Goal: Find specific page/section: Find specific page/section

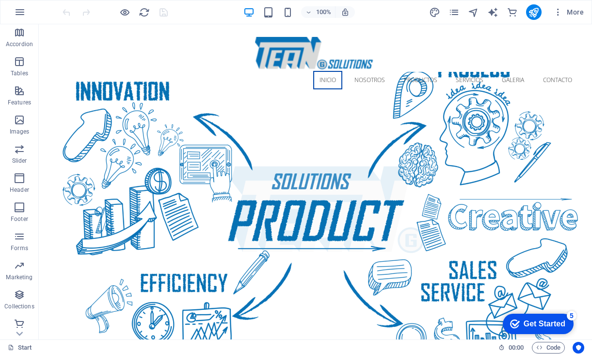
scroll to position [151, 0]
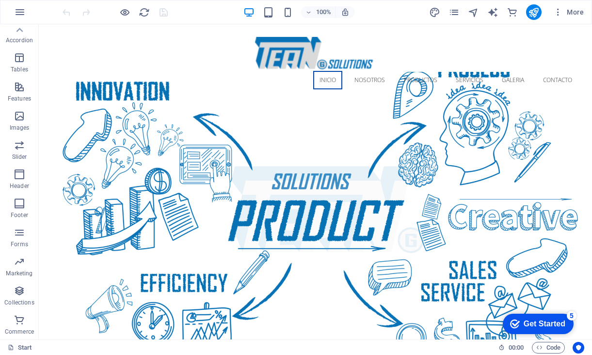
click at [23, 265] on icon "button" at bounding box center [20, 262] width 12 height 12
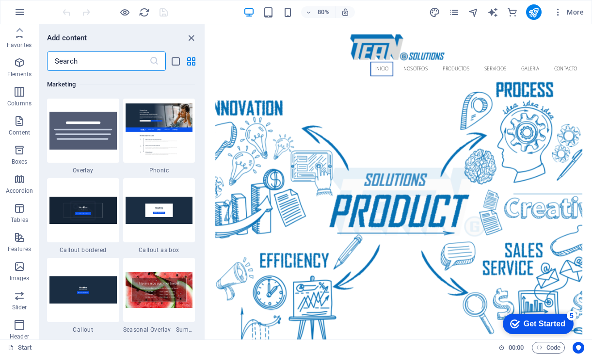
scroll to position [0, 0]
click at [19, 39] on icon "button" at bounding box center [20, 34] width 12 height 12
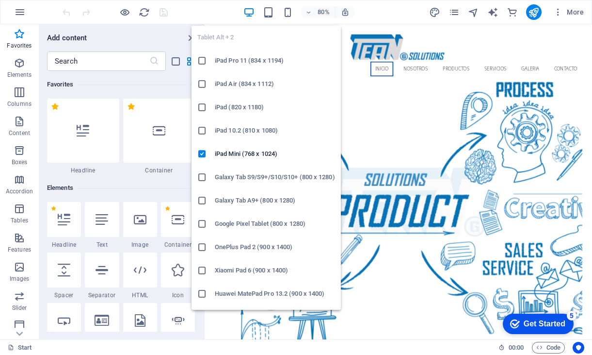
click at [265, 13] on icon "button" at bounding box center [268, 12] width 11 height 11
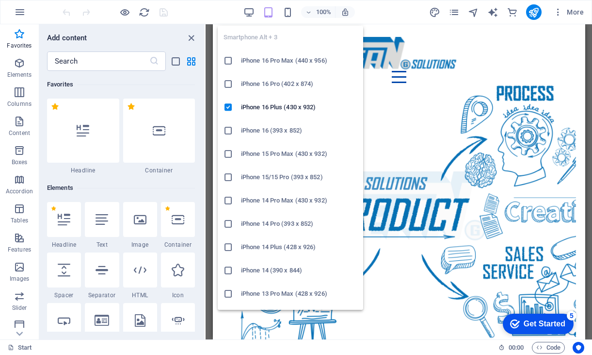
click at [289, 11] on icon "button" at bounding box center [287, 12] width 11 height 11
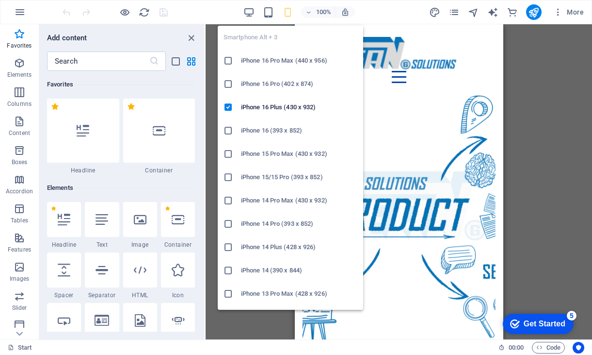
click at [289, 11] on icon "button" at bounding box center [287, 12] width 11 height 11
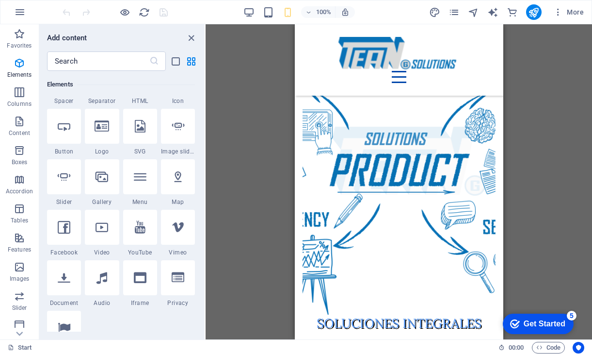
scroll to position [243, 0]
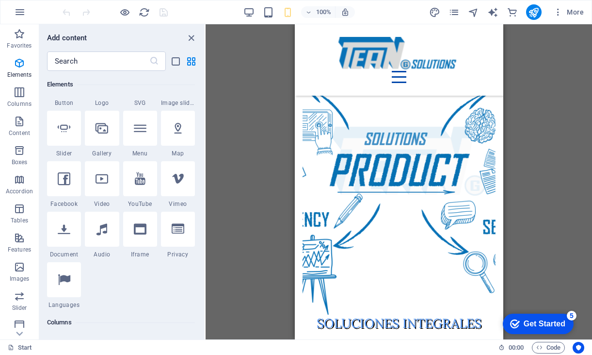
click at [71, 283] on div at bounding box center [64, 279] width 34 height 35
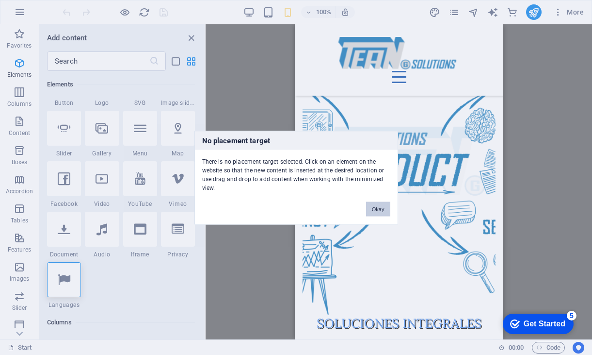
drag, startPoint x: 385, startPoint y: 208, endPoint x: 89, endPoint y: 183, distance: 297.0
click at [385, 208] on button "Okay" at bounding box center [378, 208] width 24 height 15
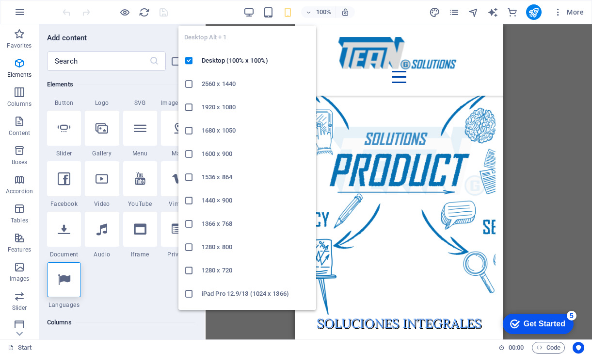
click at [254, 12] on icon "button" at bounding box center [249, 12] width 11 height 11
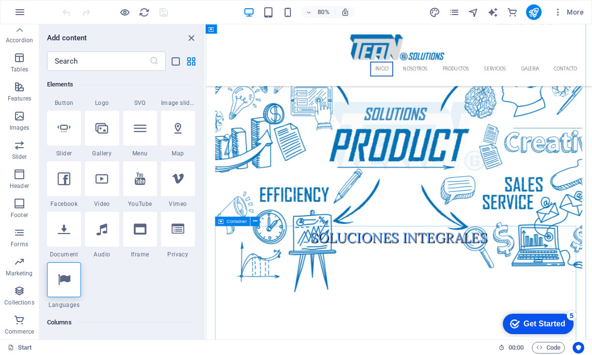
scroll to position [0, 0]
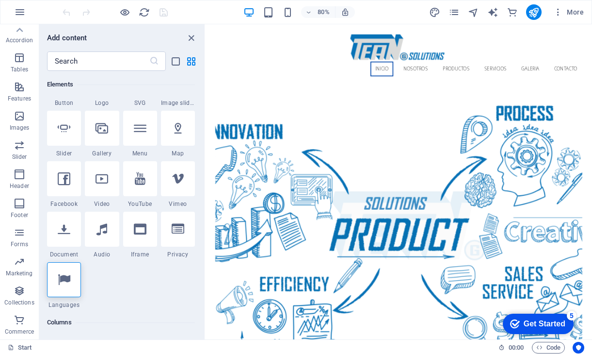
click at [14, 121] on icon "button" at bounding box center [20, 116] width 12 height 12
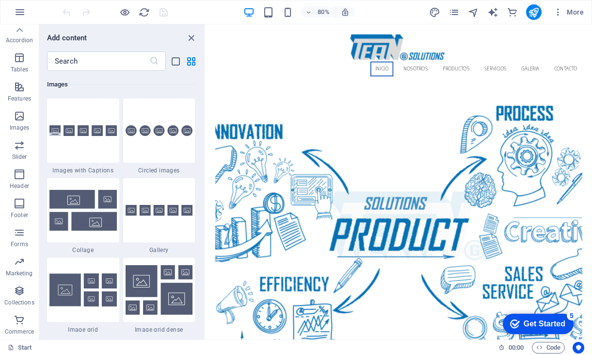
click at [18, 146] on icon "button" at bounding box center [20, 145] width 12 height 12
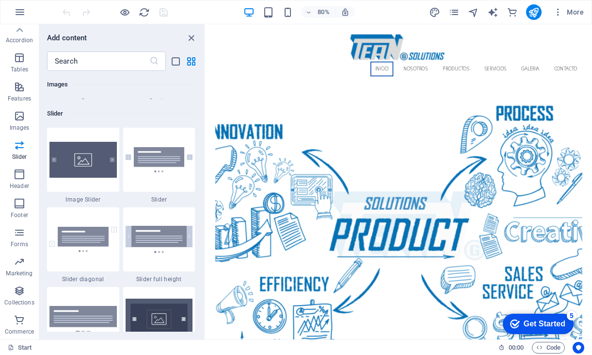
scroll to position [5500, 0]
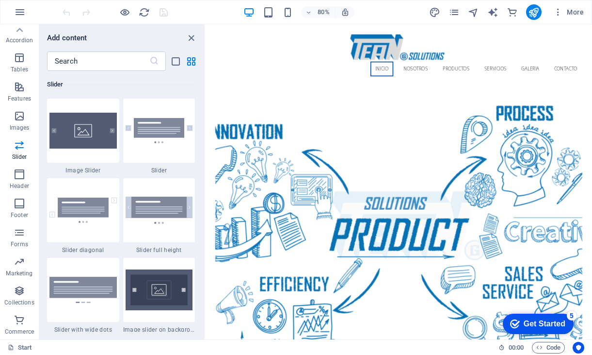
click at [15, 176] on icon "button" at bounding box center [20, 174] width 12 height 12
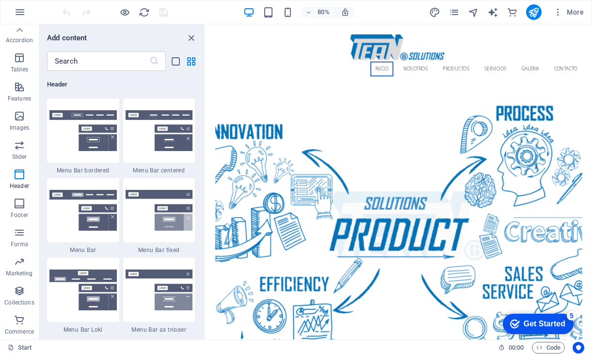
click at [18, 211] on span "Footer" at bounding box center [19, 208] width 39 height 23
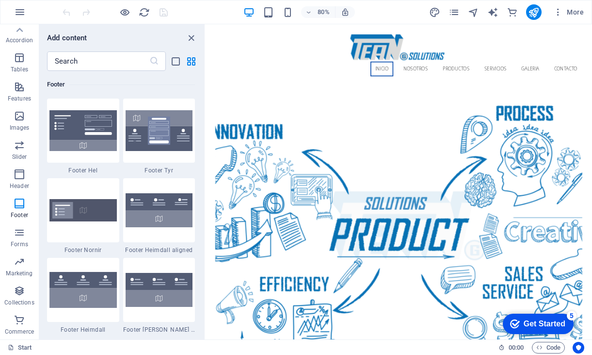
scroll to position [6423, 0]
click at [21, 234] on icon "button" at bounding box center [20, 233] width 12 height 12
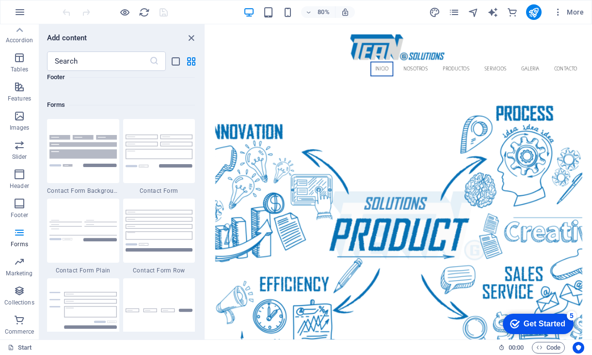
scroll to position [7084, 0]
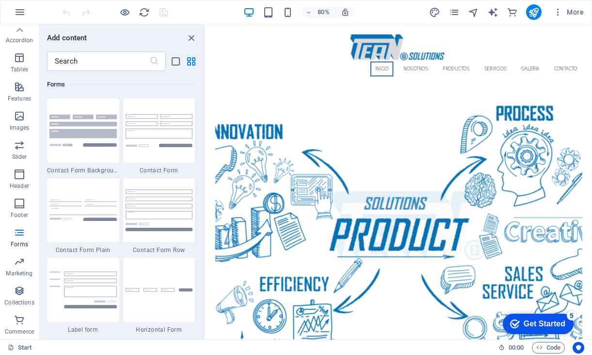
click at [23, 262] on icon "button" at bounding box center [20, 262] width 12 height 12
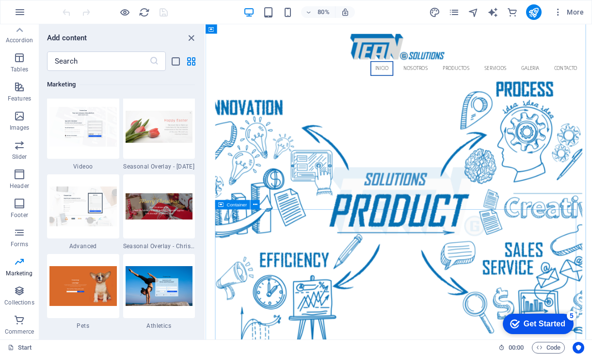
scroll to position [0, 0]
